Goal: Task Accomplishment & Management: Manage account settings

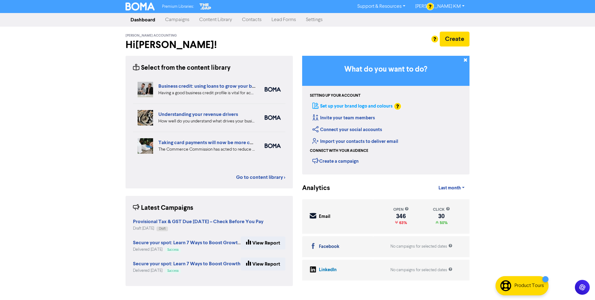
click at [351, 108] on link "Set up your brand logo and colours" at bounding box center [352, 106] width 80 height 6
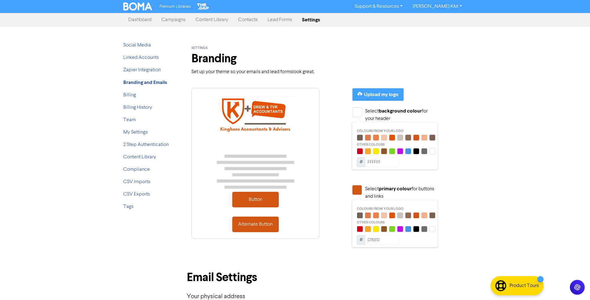
click at [270, 228] on div "Alternate Button" at bounding box center [255, 224] width 46 height 15
click at [263, 227] on div "Alternate Button" at bounding box center [255, 224] width 46 height 15
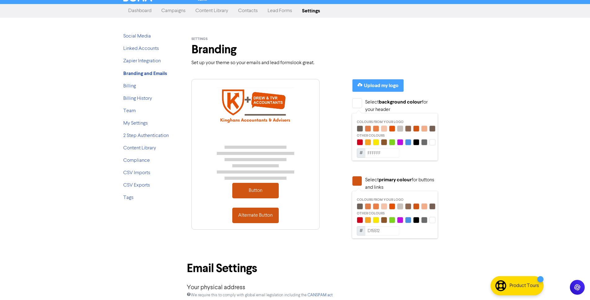
scroll to position [8, 0]
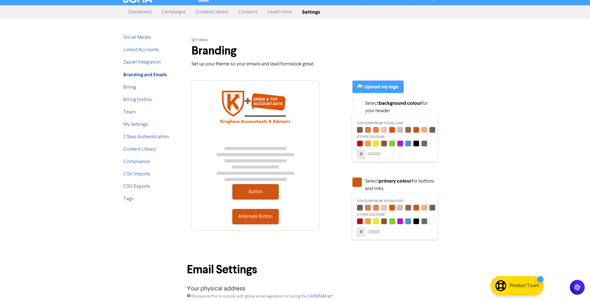
click at [376, 180] on div "Select primary colour for buttons and links" at bounding box center [393, 184] width 83 height 15
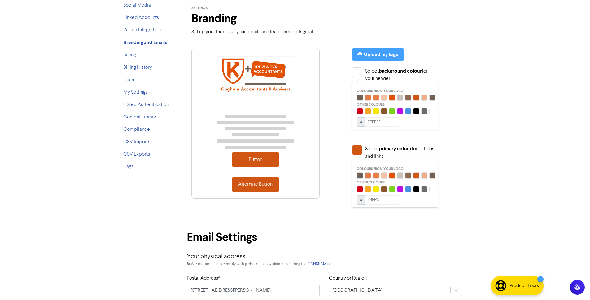
scroll to position [41, 0]
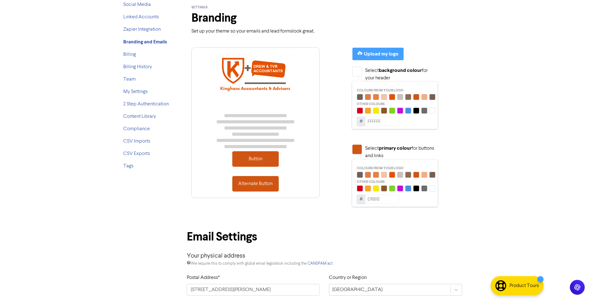
click at [377, 196] on input "D15512" at bounding box center [382, 199] width 34 height 9
click at [376, 198] on input "D15512" at bounding box center [382, 199] width 34 height 9
type input "E35205"
click at [418, 226] on div "settings Branding Set up your theme so your emails and lead forms look great. B…" at bounding box center [324, 275] width 285 height 549
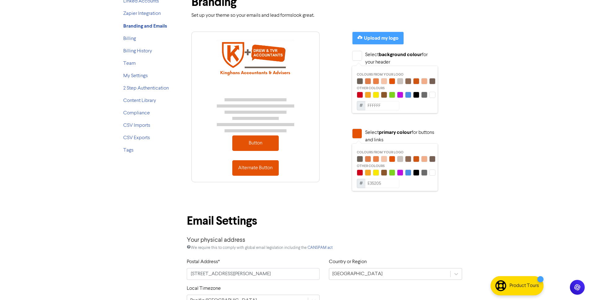
scroll to position [57, 0]
click at [268, 174] on div "Alternate Button" at bounding box center [255, 167] width 46 height 15
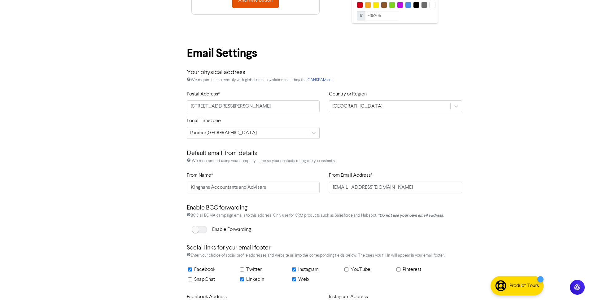
scroll to position [226, 0]
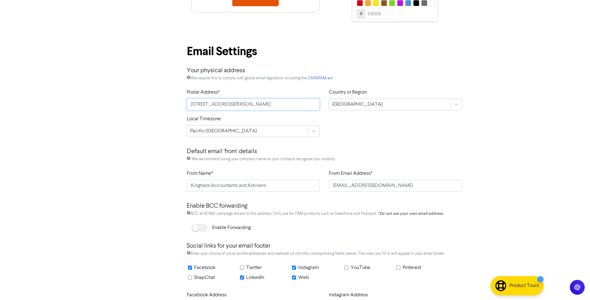
click at [222, 104] on input "[STREET_ADDRESS][PERSON_NAME]" at bounding box center [253, 105] width 133 height 12
drag, startPoint x: 221, startPoint y: 104, endPoint x: 208, endPoint y: 105, distance: 13.4
click at [208, 105] on input "[STREET_ADDRESS][PERSON_NAME]" at bounding box center [253, 105] width 133 height 12
type input "[STREET_ADDRESS][PERSON_NAME]"
click at [368, 143] on p "Default email 'from' details" at bounding box center [325, 149] width 276 height 14
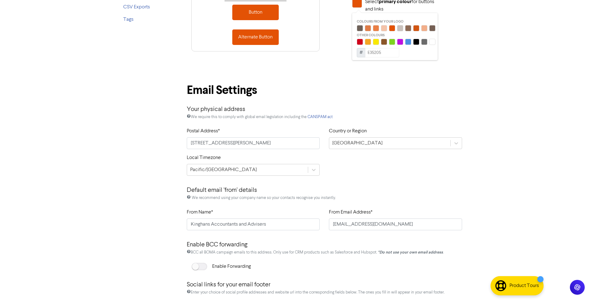
scroll to position [290, 0]
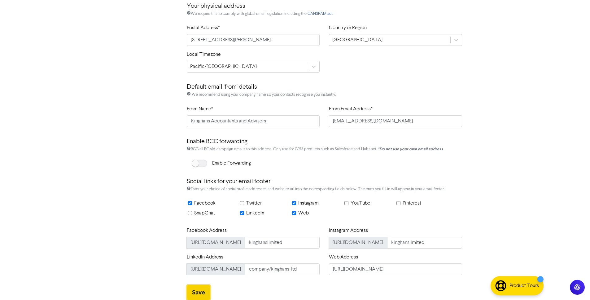
click at [196, 294] on button "Save" at bounding box center [199, 292] width 24 height 15
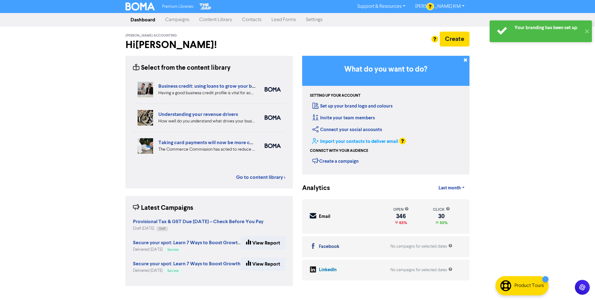
click at [365, 142] on link "Import your contacts to deliver email" at bounding box center [355, 142] width 86 height 6
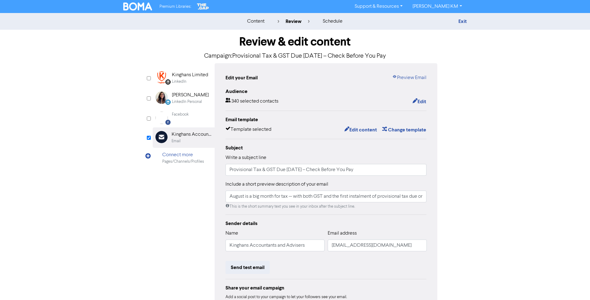
click at [131, 7] on img at bounding box center [137, 6] width 29 height 8
